Goal: Information Seeking & Learning: Learn about a topic

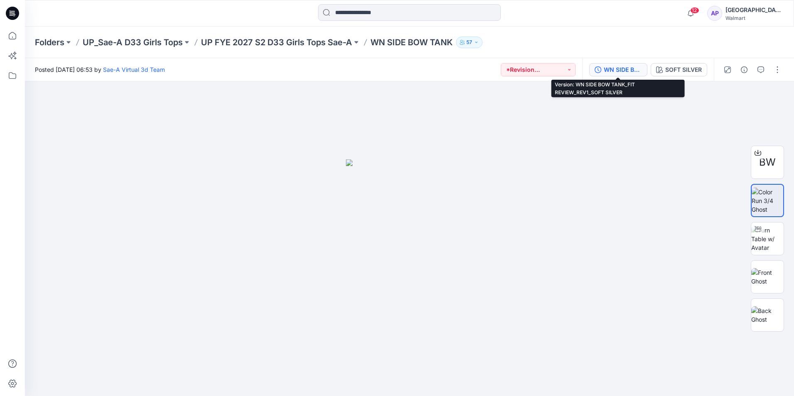
click at [624, 65] on div "WN SIDE BOW TANK_FIT REVIEW_REV1_SOFT SILVER" at bounding box center [623, 69] width 38 height 9
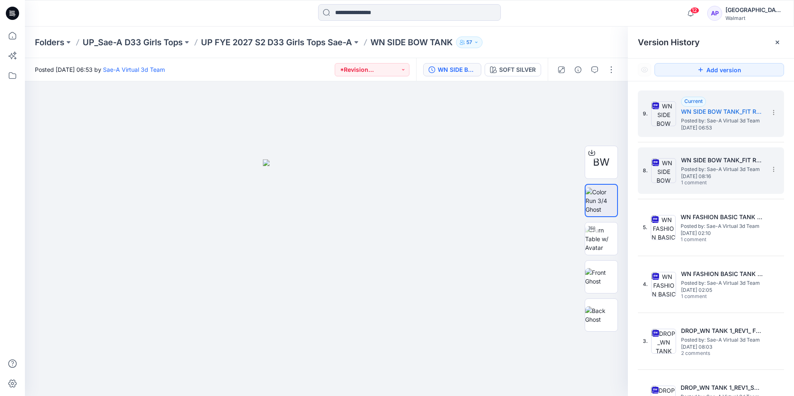
click at [724, 166] on span "Posted by: Sae-A Virtual 3d Team" at bounding box center [722, 169] width 83 height 8
click at [699, 116] on h5 "WN SIDE BOW TANK_FIT REVIEW_REV1_SOFT SILVER" at bounding box center [722, 112] width 83 height 10
